Goal: Find specific page/section: Find specific page/section

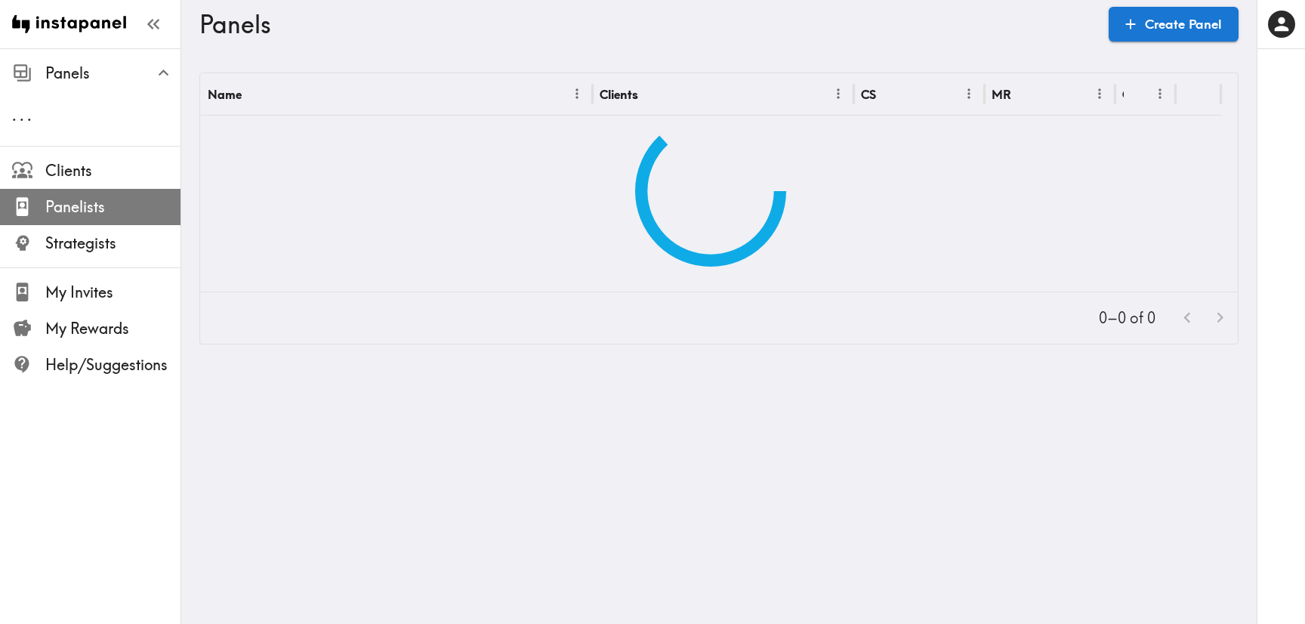
click at [101, 202] on span "Panelists" at bounding box center [112, 206] width 135 height 21
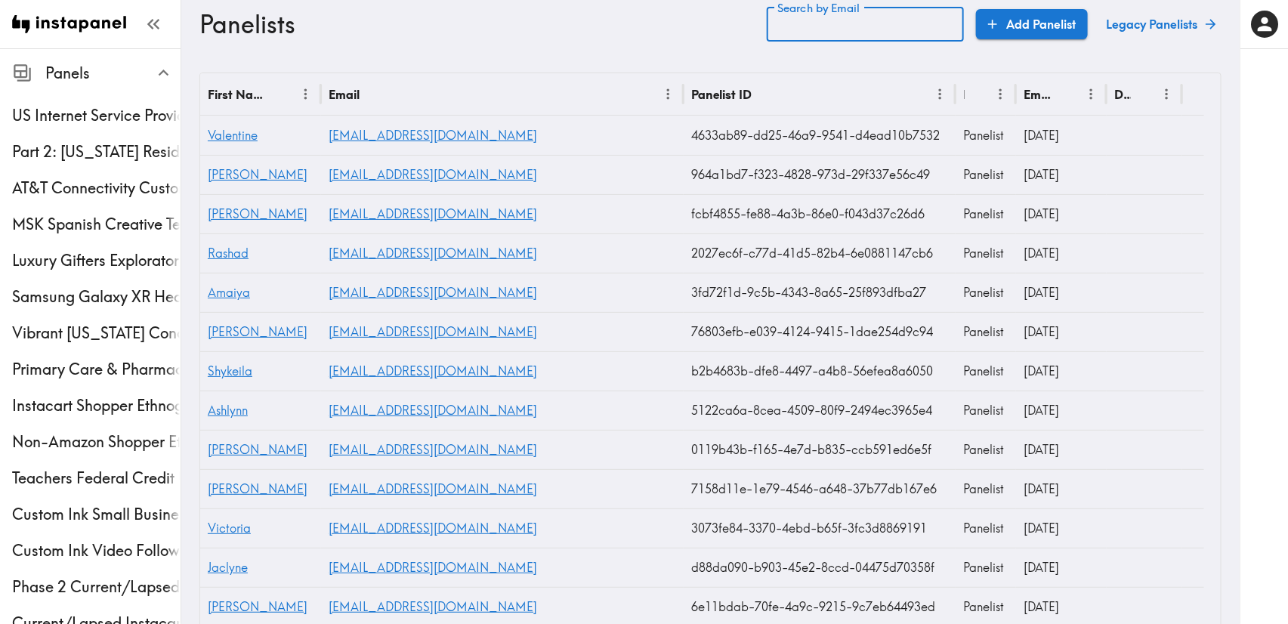
click at [905, 34] on input "Search by Email" at bounding box center [865, 24] width 197 height 35
paste input "text"
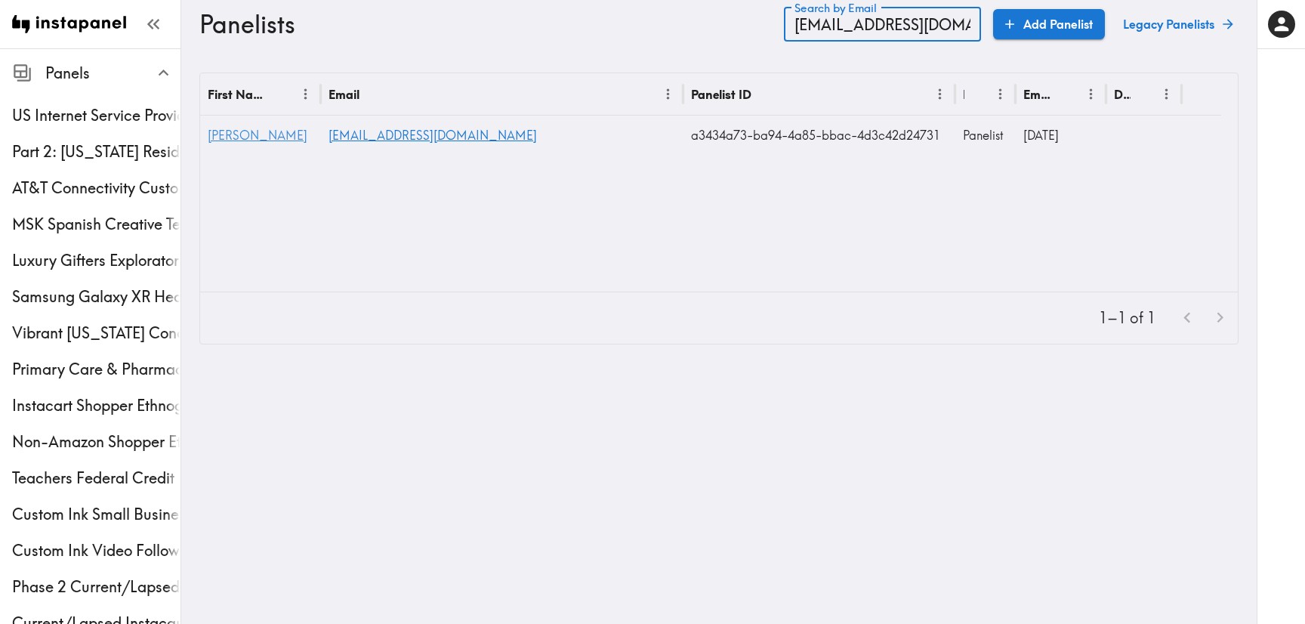
type input "[EMAIL_ADDRESS][DOMAIN_NAME]"
click at [241, 133] on span "[PERSON_NAME]" at bounding box center [258, 135] width 100 height 15
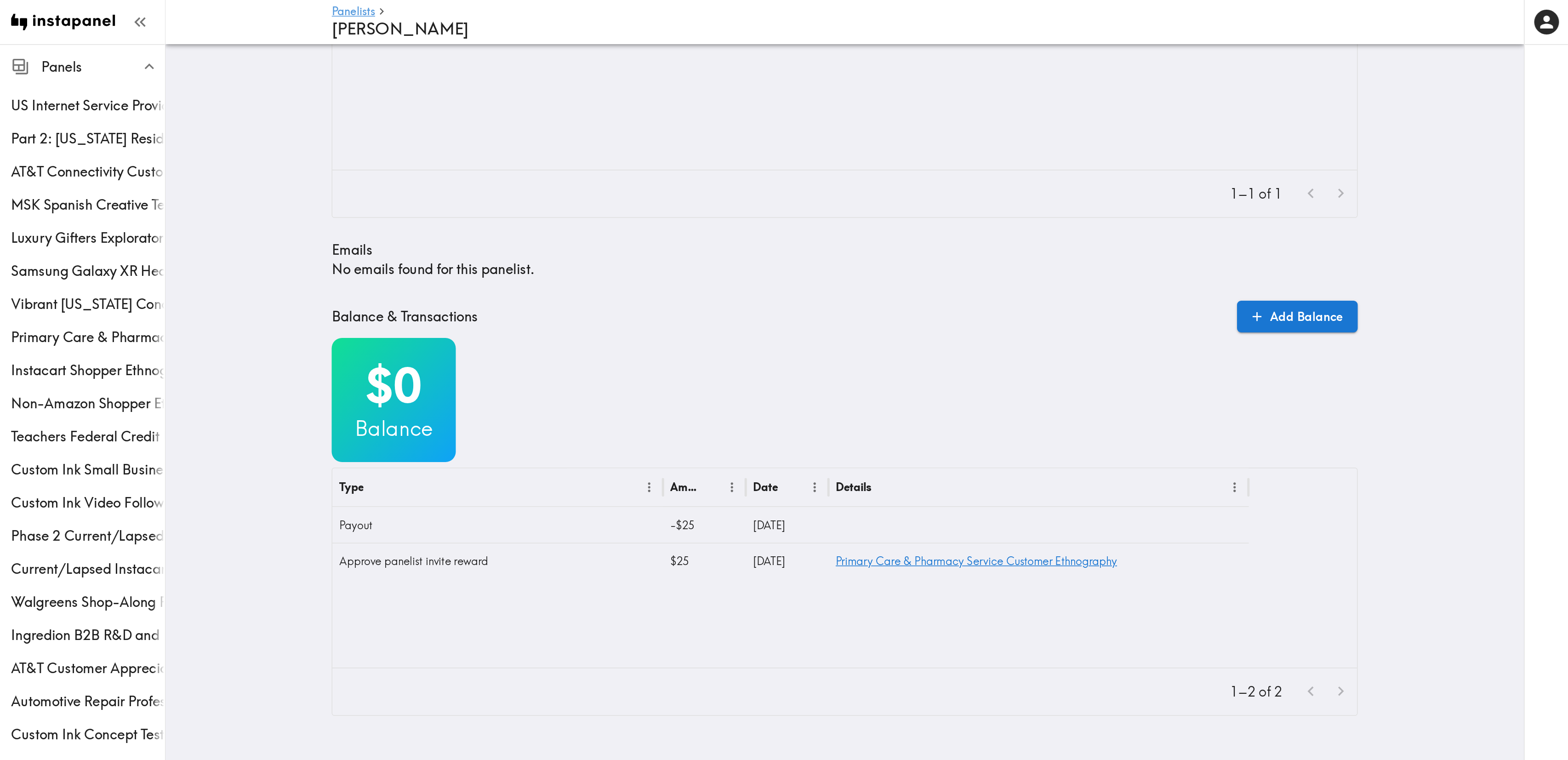
scroll to position [11, 0]
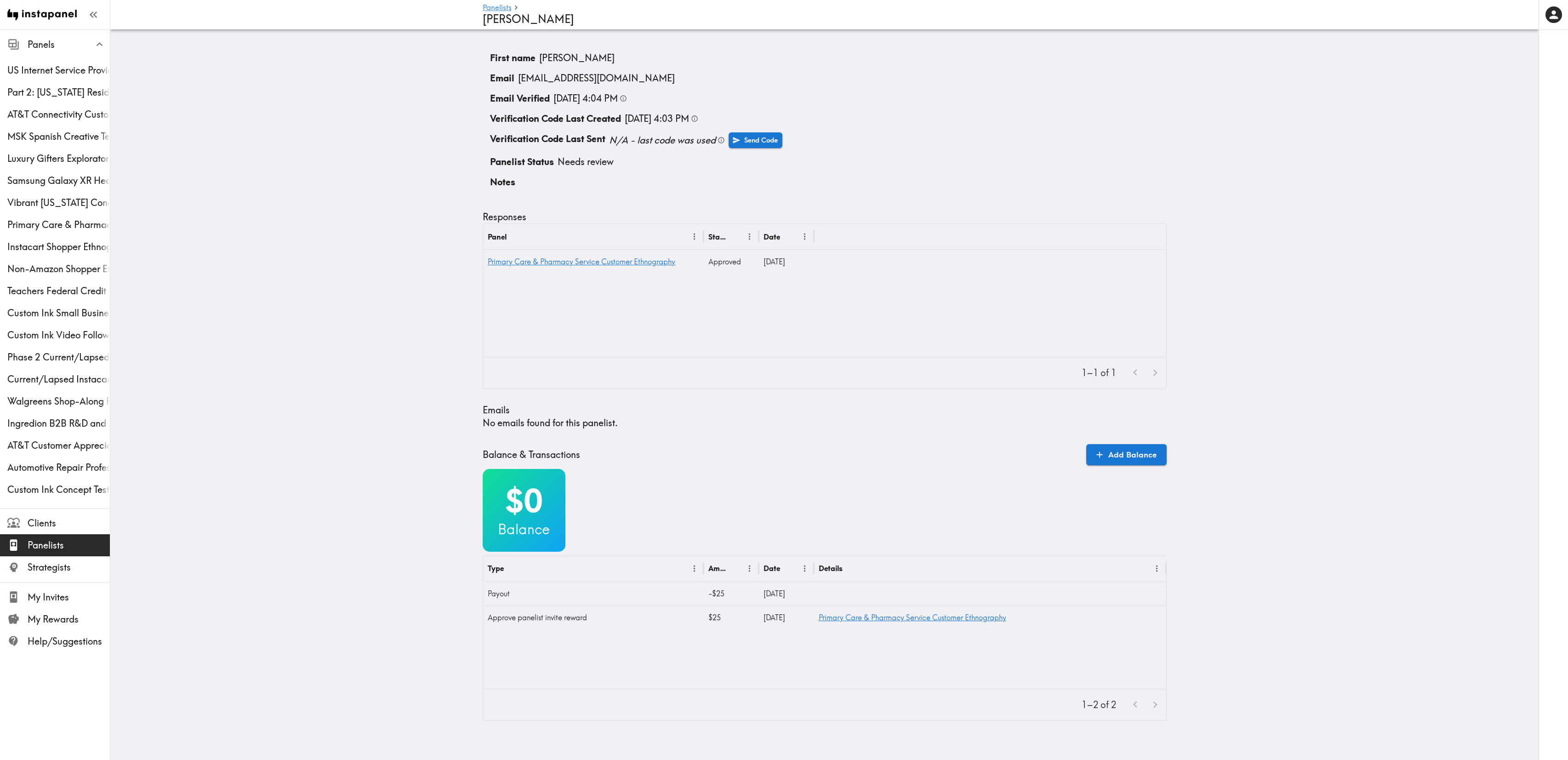
drag, startPoint x: 794, startPoint y: 2, endPoint x: 842, endPoint y: 378, distance: 379.1
click at [794, 378] on div "First name [PERSON_NAME] [EMAIL_ADDRESS][DOMAIN_NAME] Email Verified [DATE] 4:0…" at bounding box center [825, 382] width 684 height 677
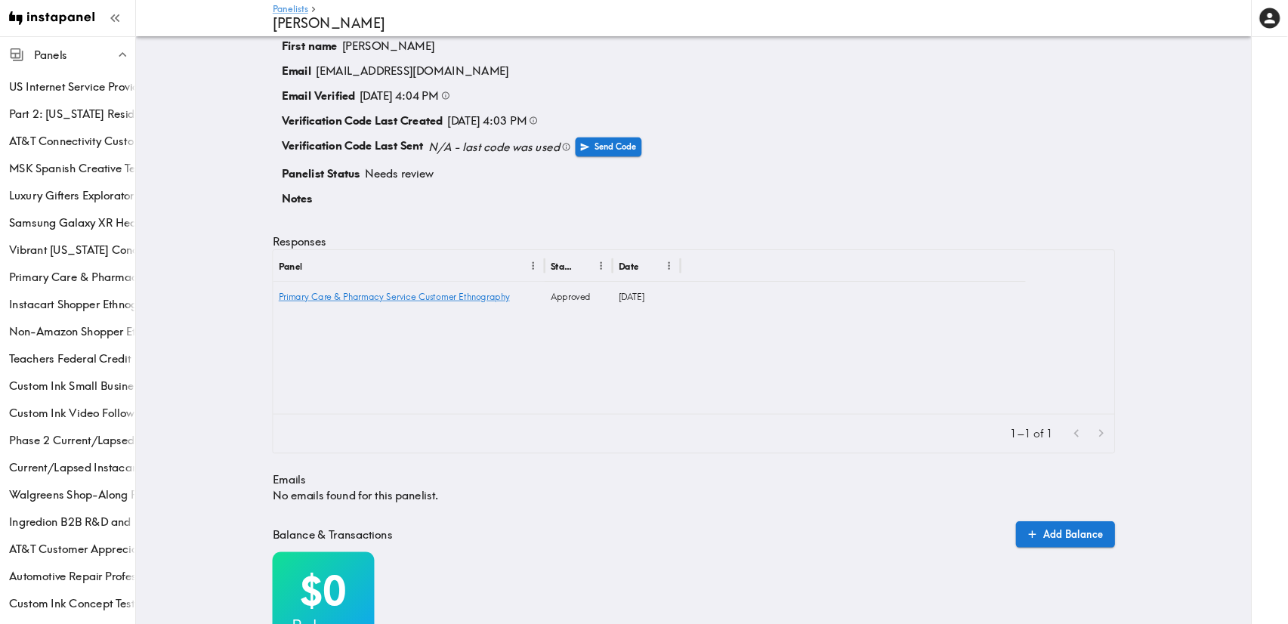
scroll to position [34, 0]
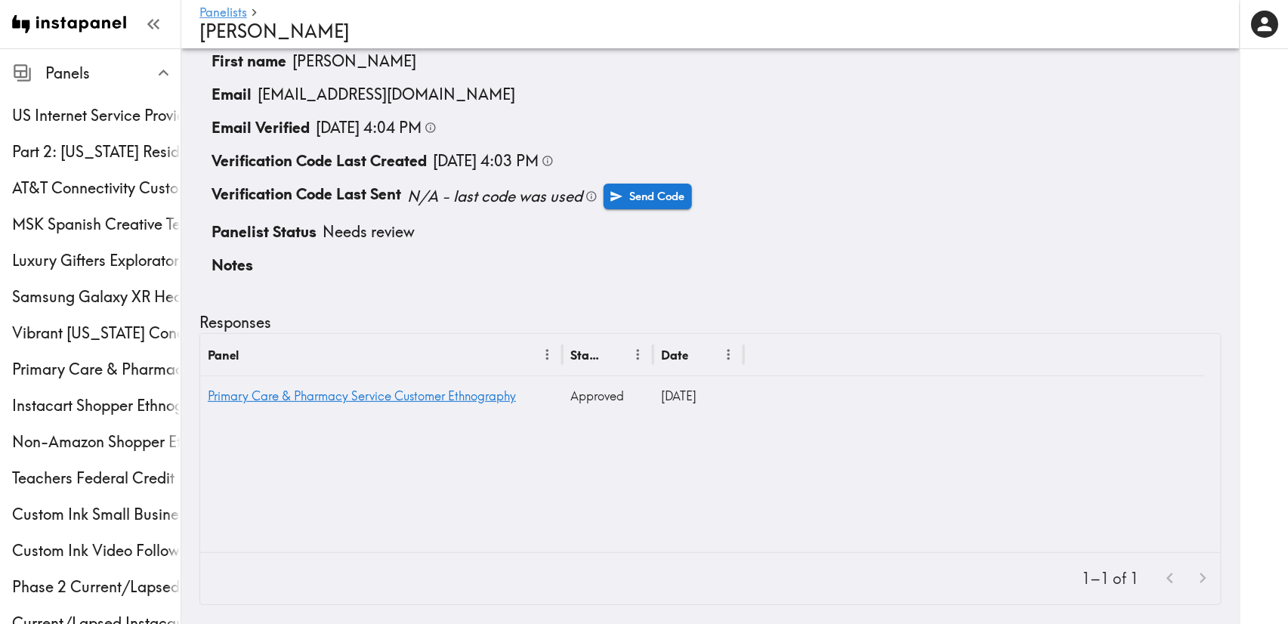
drag, startPoint x: 1615, startPoint y: 462, endPoint x: 450, endPoint y: 195, distance: 1194.8
click at [760, 313] on div "Responses" at bounding box center [710, 322] width 1022 height 21
click at [454, 310] on div "First name [PERSON_NAME] [EMAIL_ADDRESS][DOMAIN_NAME] Email Verified [DATE] 4:0…" at bounding box center [710, 595] width 1022 height 1112
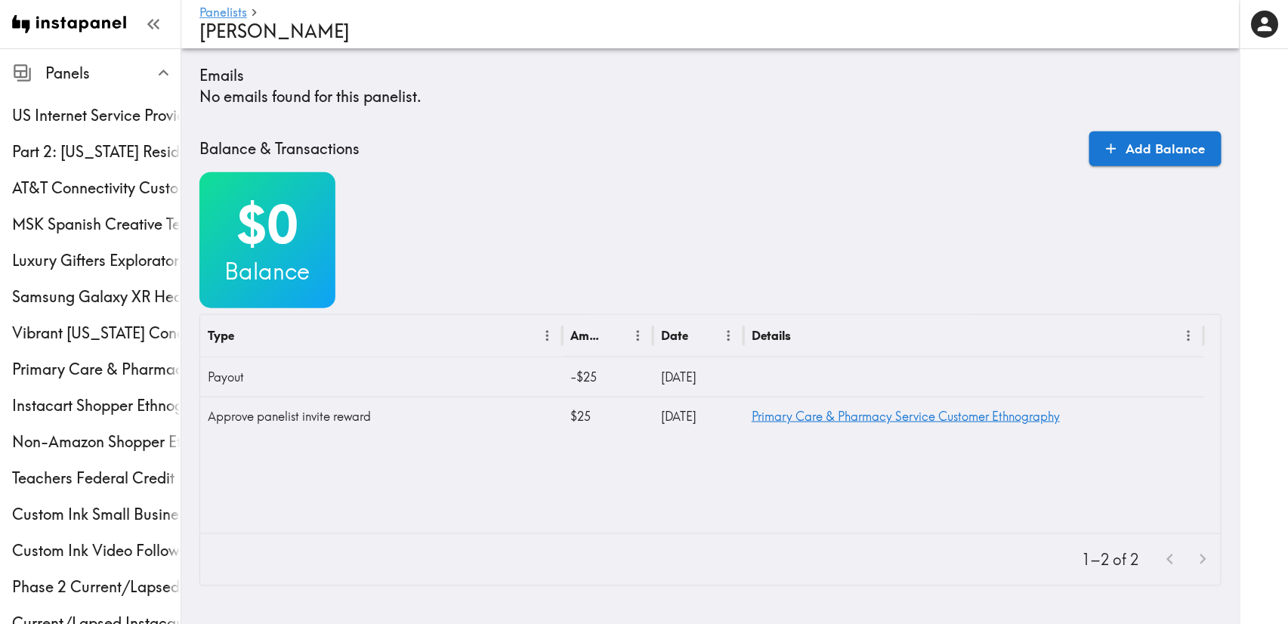
scroll to position [625, 0]
